Goal: Task Accomplishment & Management: Manage account settings

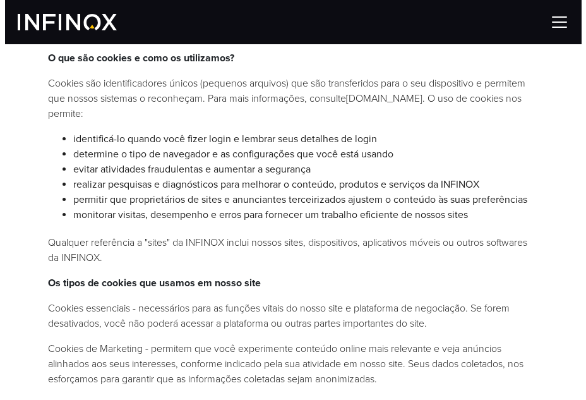
scroll to position [241, 0]
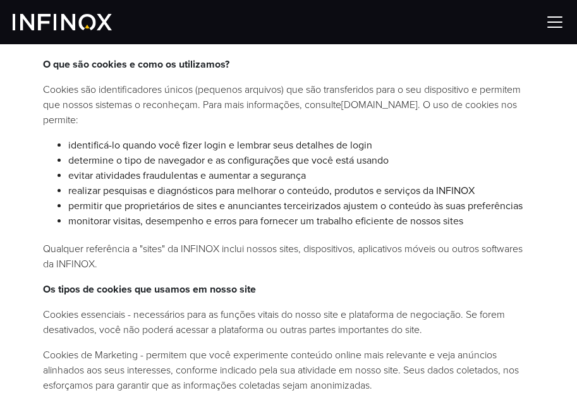
click at [553, 25] on img at bounding box center [554, 22] width 19 height 19
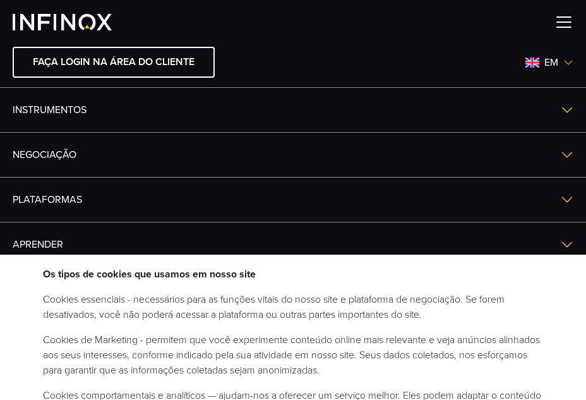
scroll to position [9, 0]
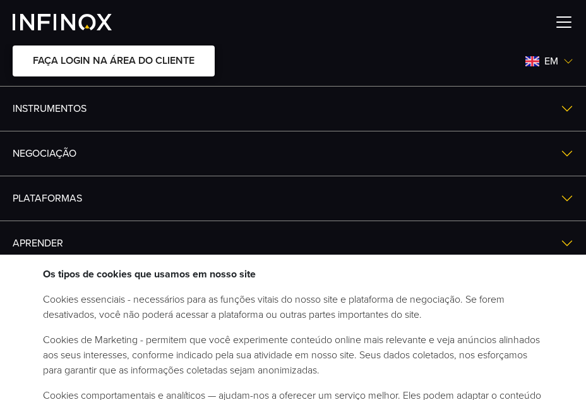
click at [179, 63] on font "FAÇA LOGIN NA ÁREA DO CLIENTE" at bounding box center [114, 60] width 162 height 13
